Goal: Task Accomplishment & Management: Manage account settings

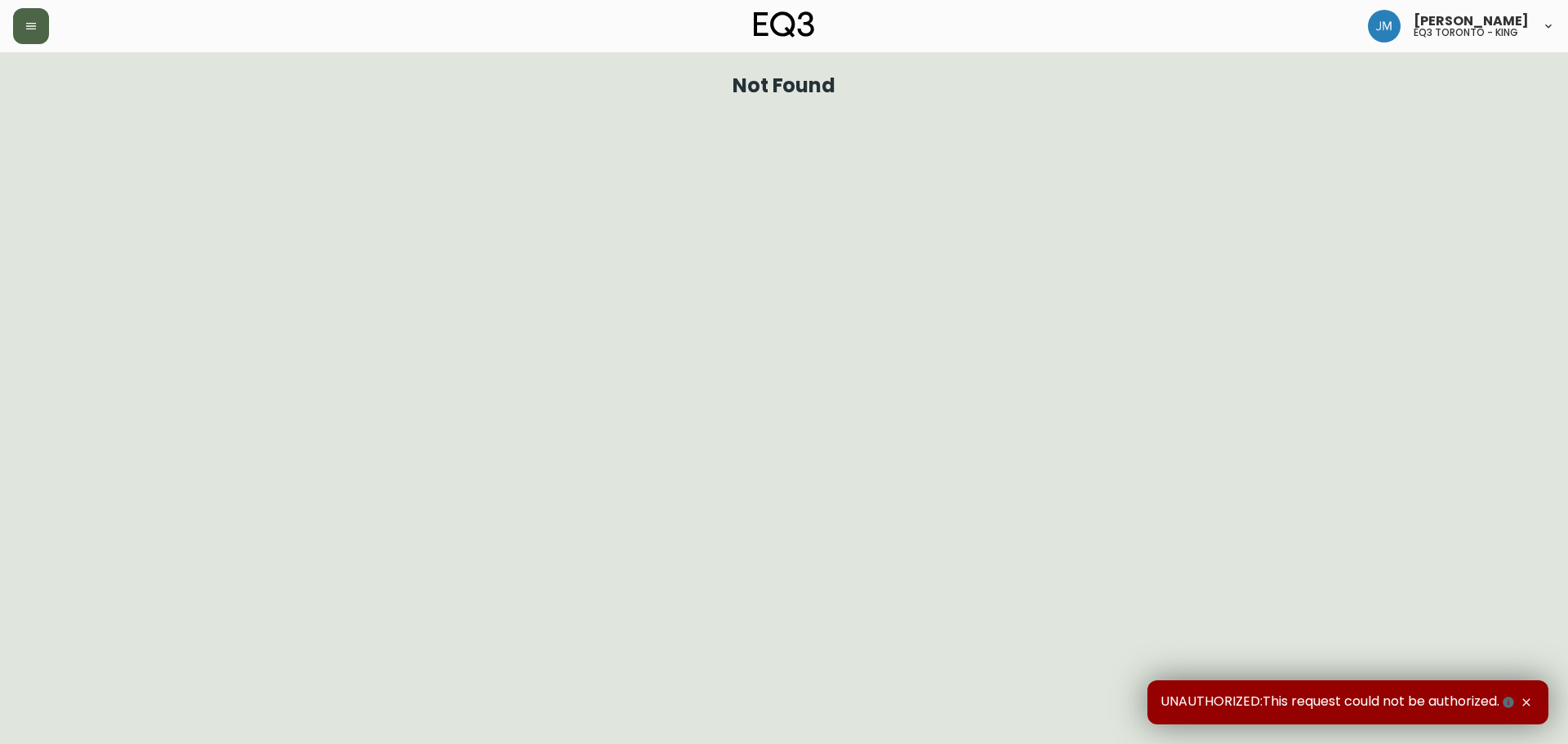
click at [39, 34] on button "button" at bounding box center [31, 26] width 36 height 36
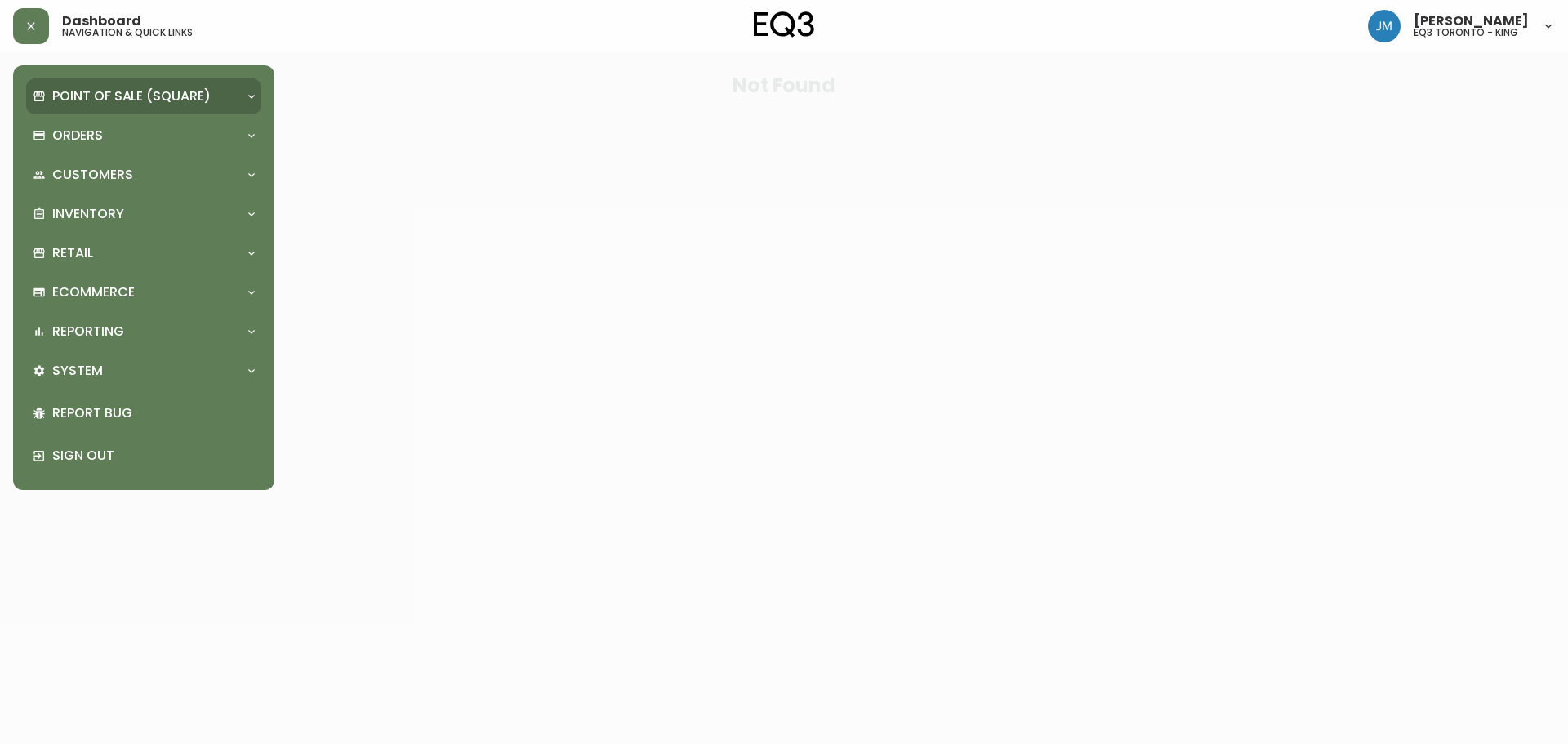
click at [93, 107] on div "Point of Sale (Square)" at bounding box center [144, 96] width 235 height 36
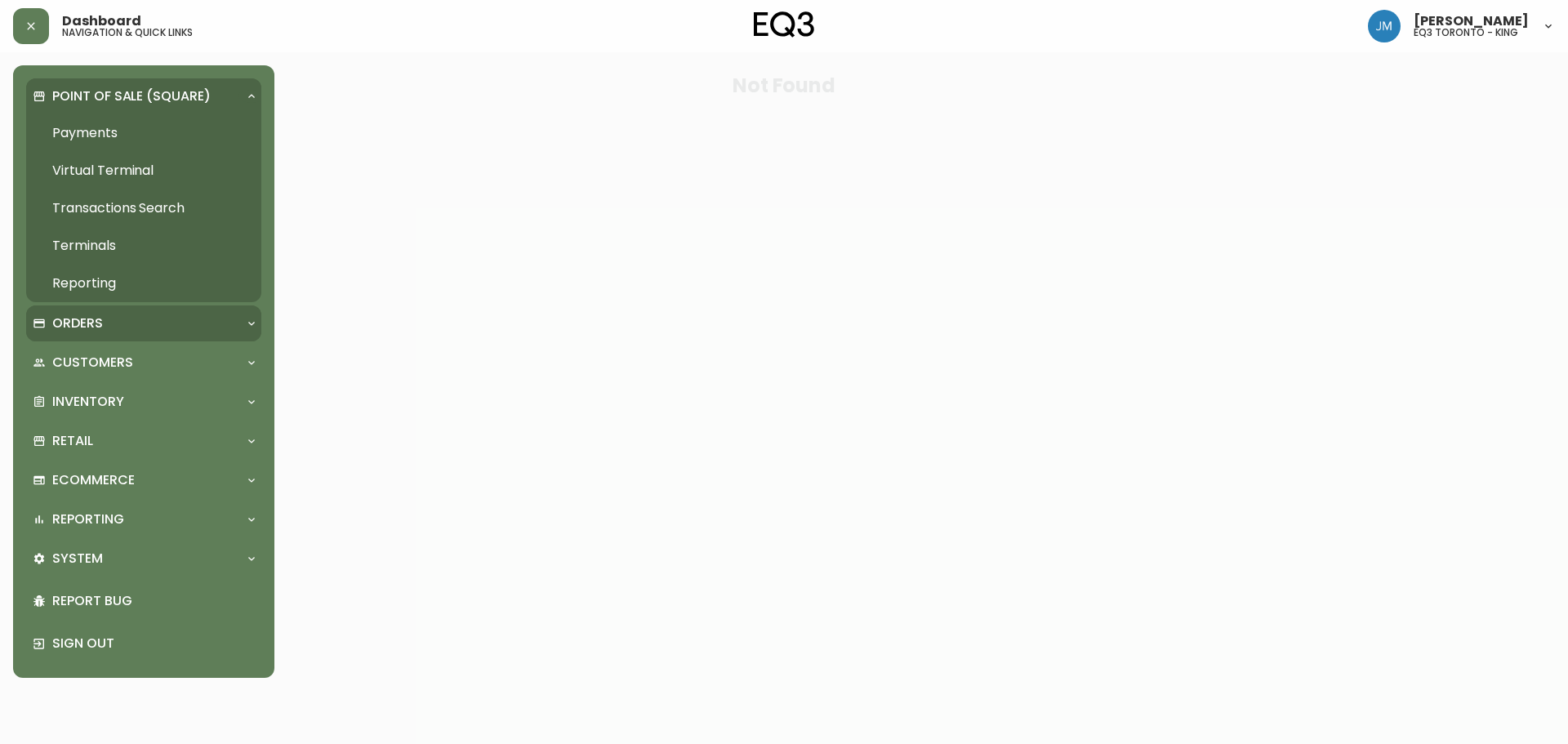
click at [101, 319] on p "Orders" at bounding box center [77, 324] width 50 height 18
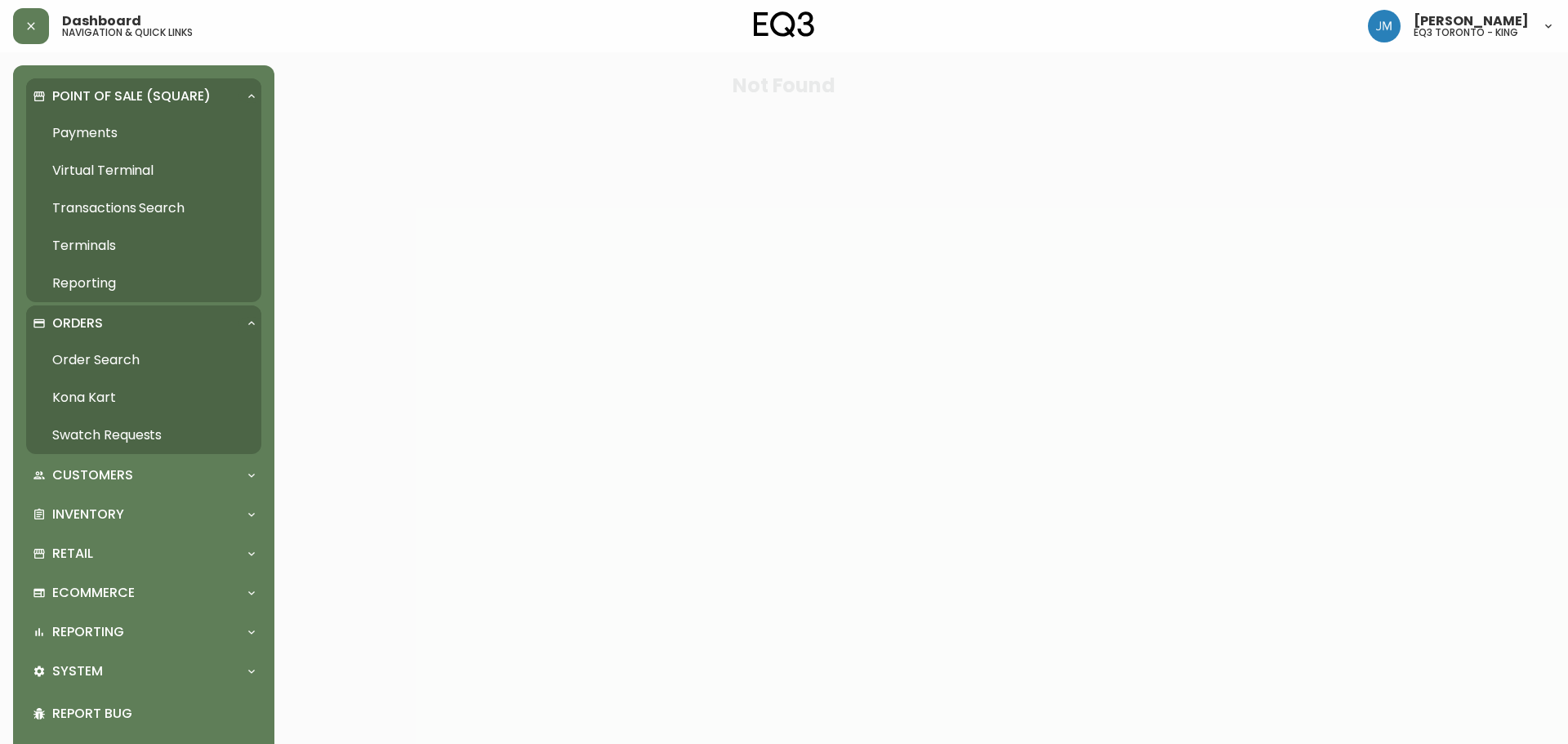
click at [115, 367] on link "Order Search" at bounding box center [144, 360] width 235 height 38
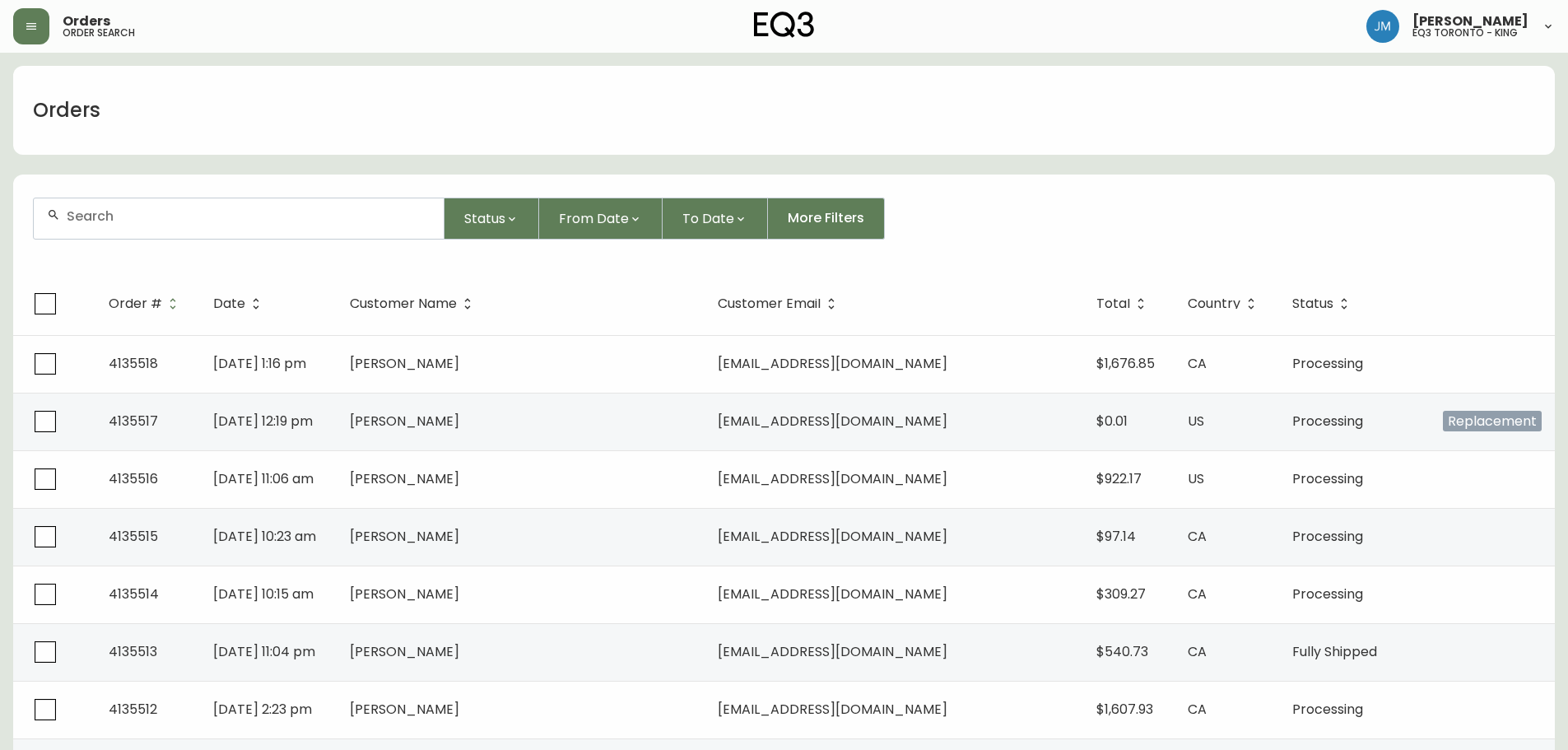
click at [130, 222] on input "text" at bounding box center [249, 216] width 364 height 16
type input "4135190"
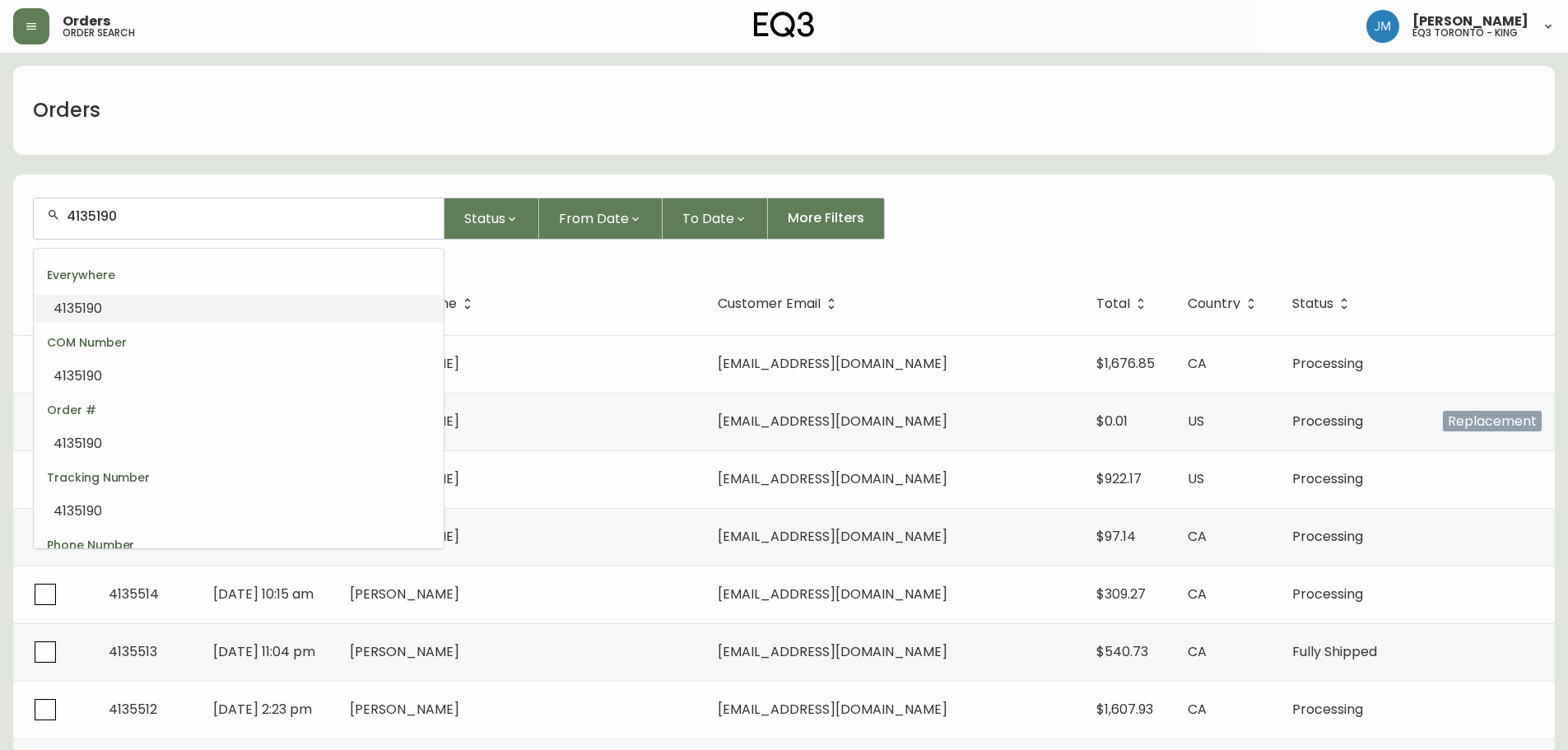
click at [145, 308] on li "4135190" at bounding box center [238, 309] width 410 height 28
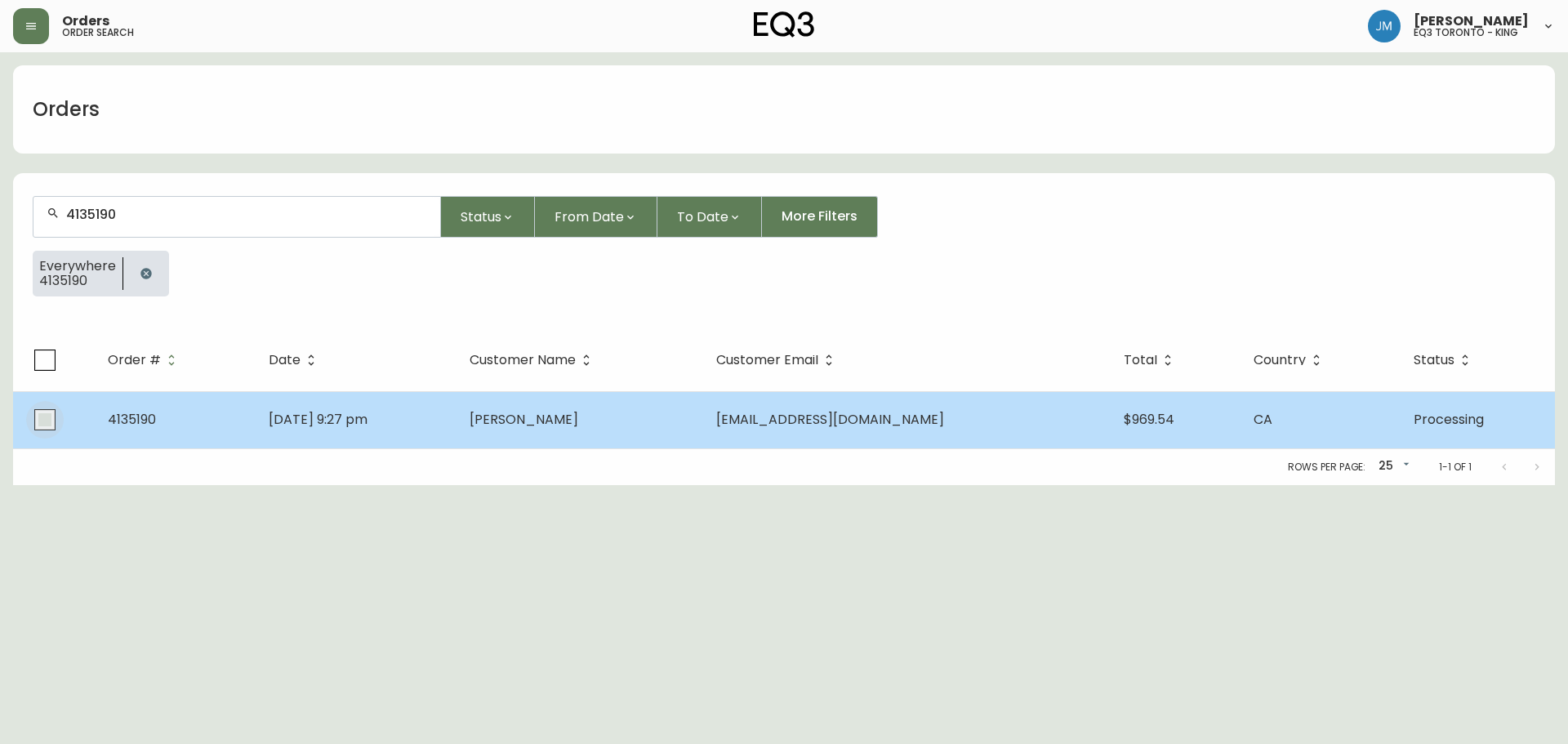
click at [38, 420] on input "checkbox" at bounding box center [45, 420] width 38 height 38
checkbox input "true"
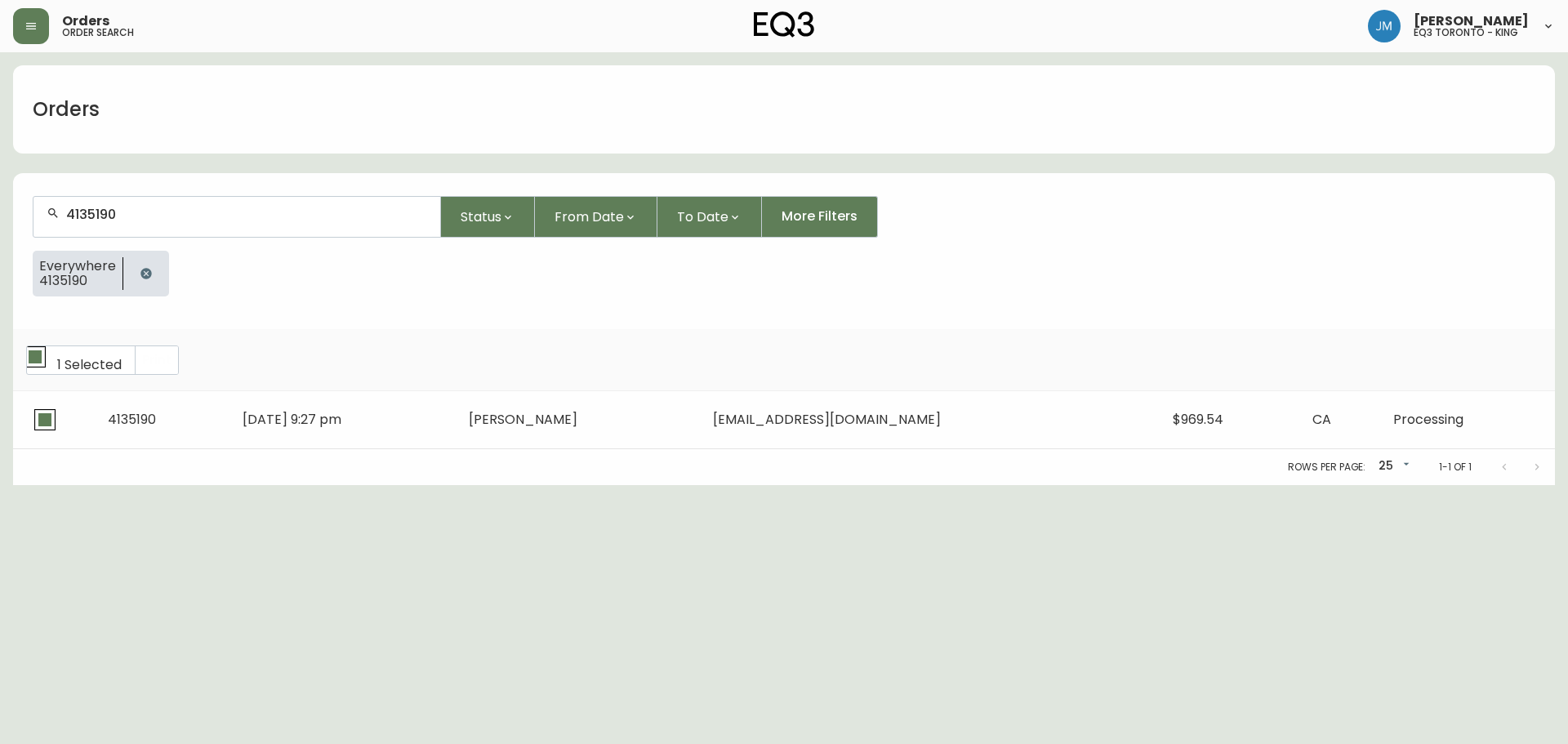
click at [378, 427] on td "Sep 07 2025, 9:27 pm" at bounding box center [342, 420] width 227 height 57
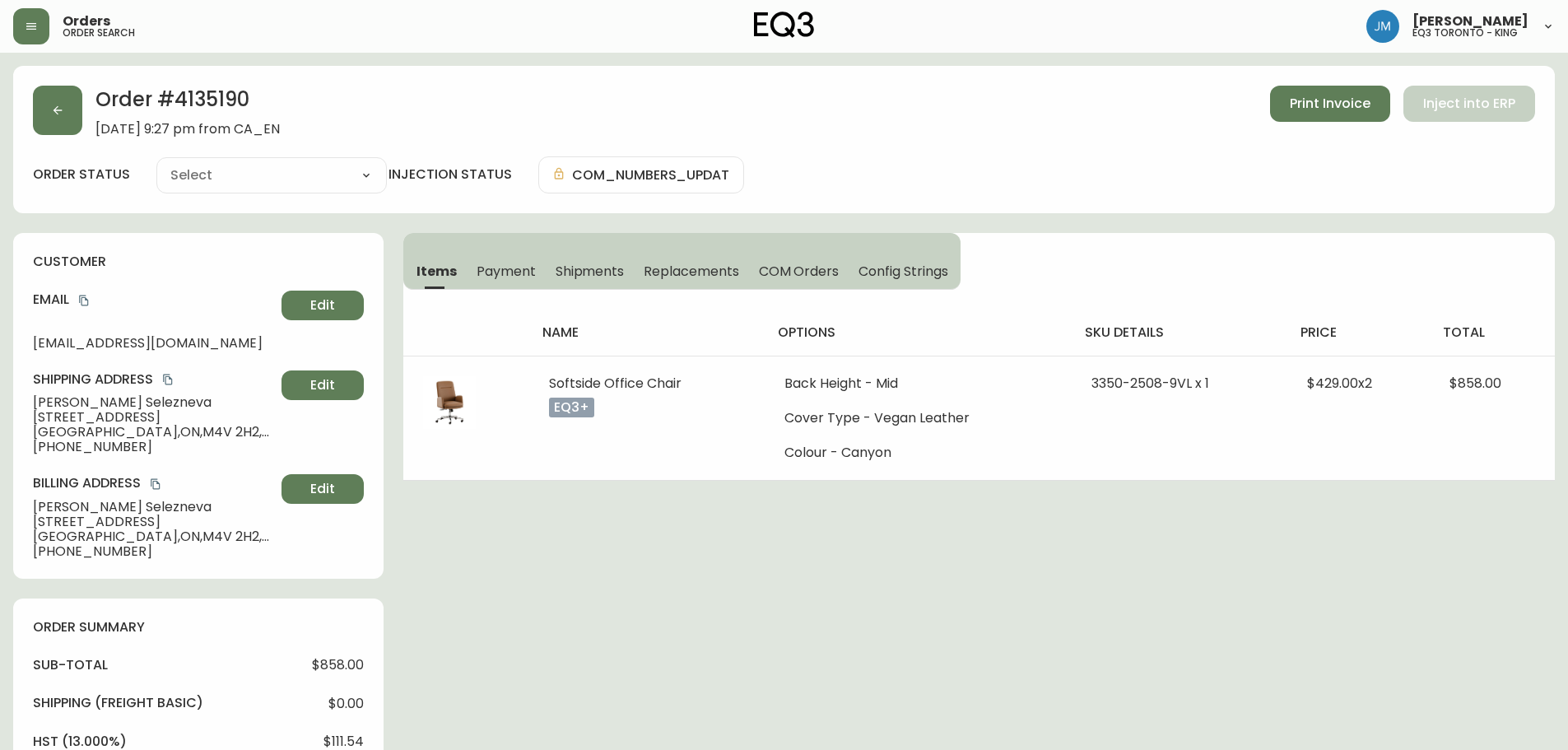
type input "Processing"
select select "PROCESSING"
click at [1326, 95] on span "Print Invoice" at bounding box center [1330, 104] width 81 height 18
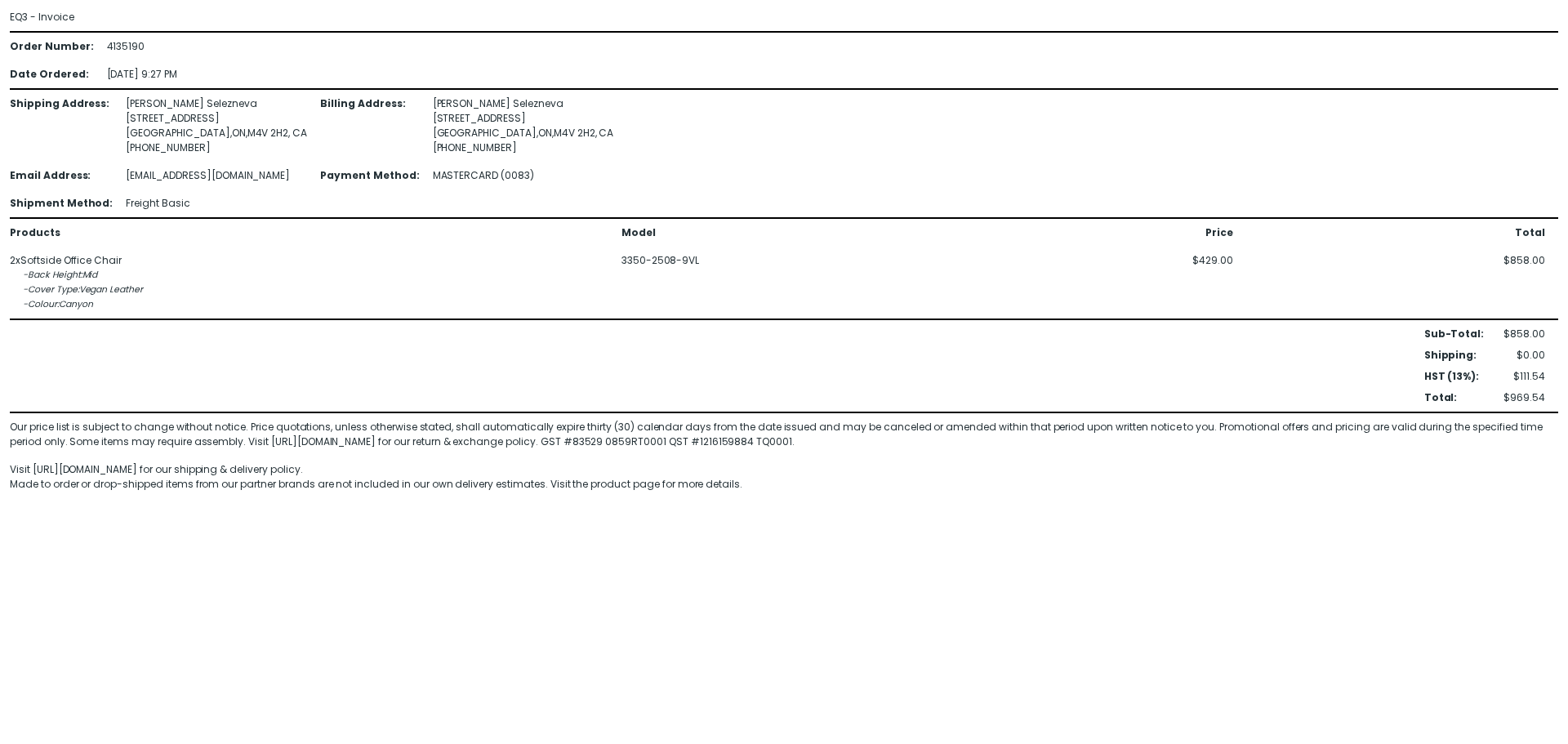
drag, startPoint x: 86, startPoint y: 609, endPoint x: 128, endPoint y: 265, distance: 346.6
click at [90, 502] on html "EQ3 - Invoice Order Number : 4135190 Date Ordered : [DATE] 9:27 PM Shipping Add…" at bounding box center [784, 250] width 1568 height 502
